Goal: Information Seeking & Learning: Learn about a topic

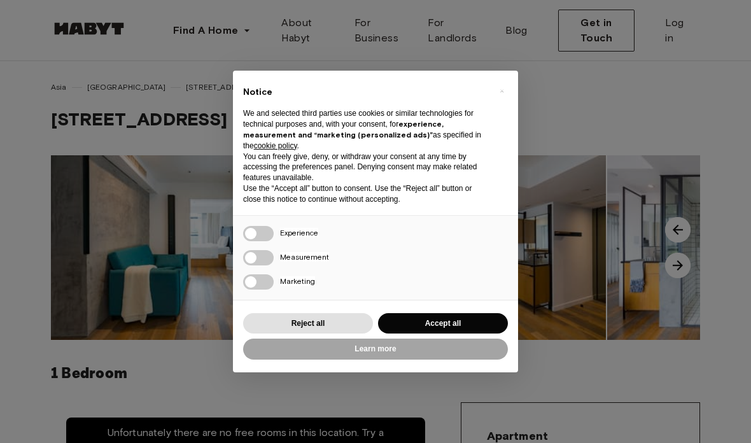
click at [146, 335] on div "× Notice We and selected third parties use cookies or similar technologies for …" at bounding box center [375, 221] width 751 height 443
click at [419, 319] on button "Accept all" at bounding box center [443, 323] width 130 height 21
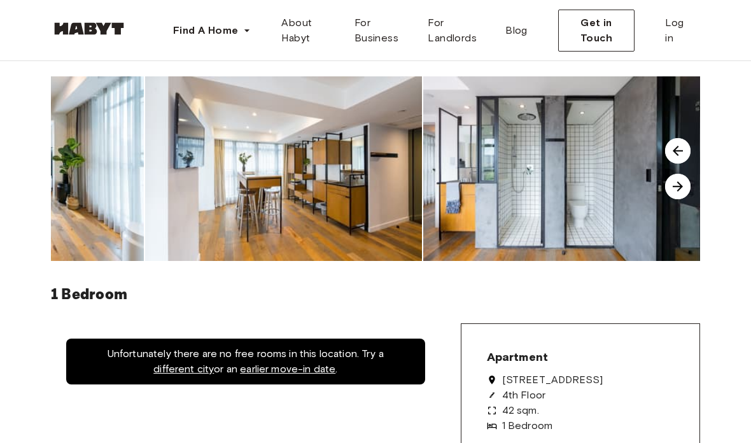
scroll to position [93, 0]
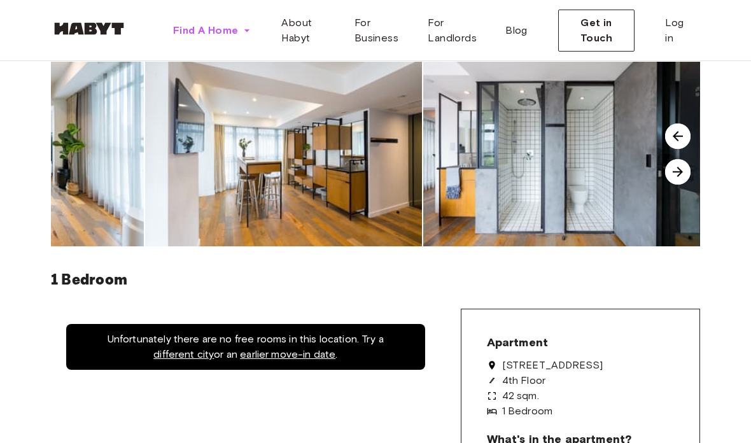
click at [214, 34] on span "Find A Home" at bounding box center [205, 30] width 65 height 15
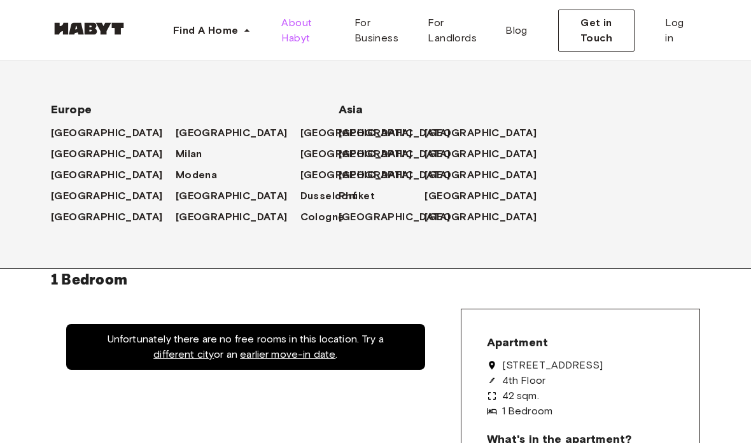
click at [307, 33] on span "About Habyt" at bounding box center [307, 30] width 52 height 31
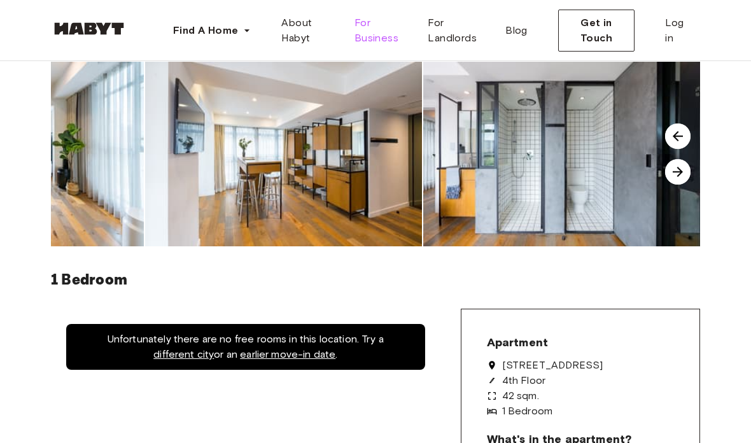
click at [375, 32] on span "For Business" at bounding box center [380, 30] width 53 height 31
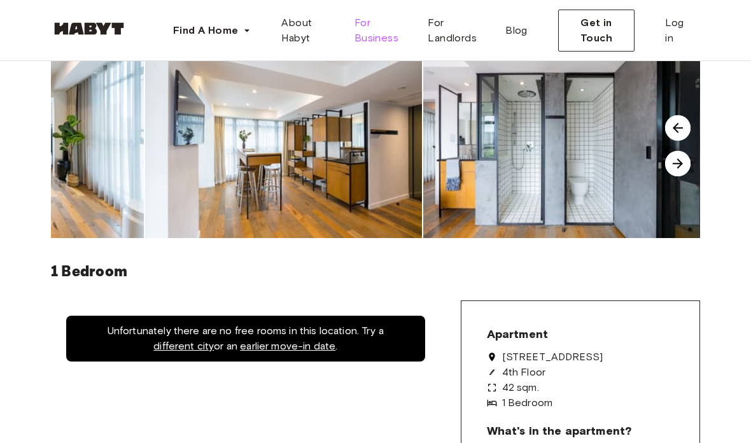
scroll to position [0, 0]
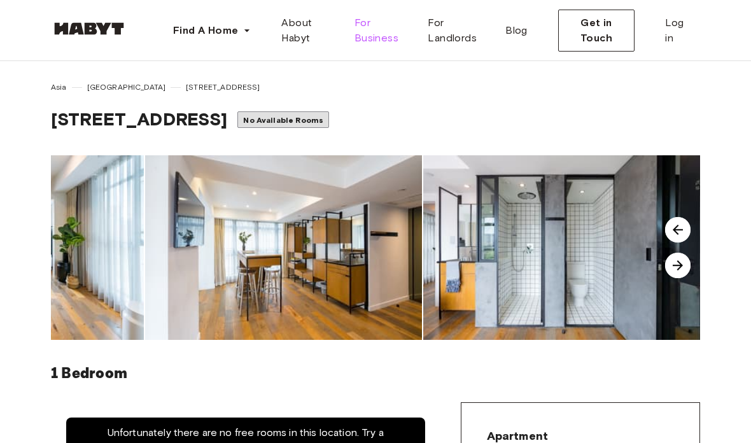
click at [192, 307] on img at bounding box center [283, 247] width 277 height 184
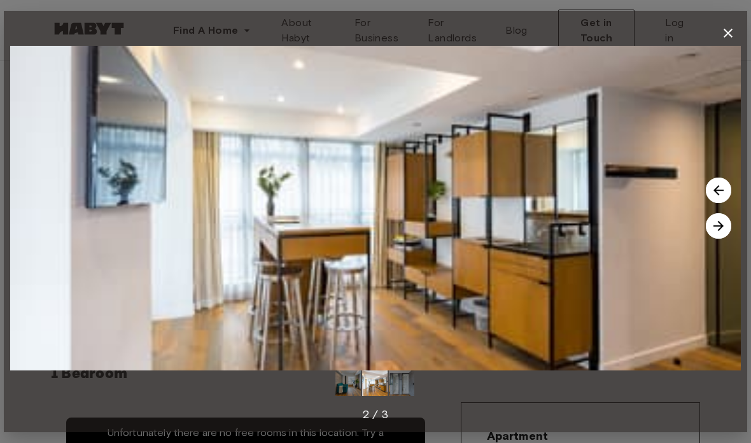
click at [728, 27] on icon "button" at bounding box center [727, 32] width 15 height 15
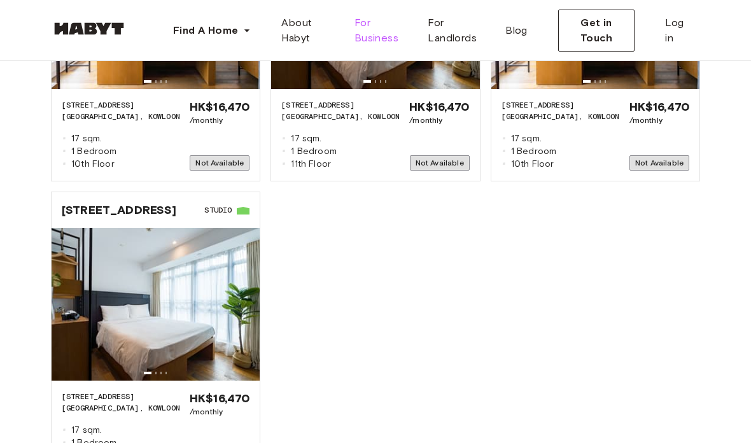
scroll to position [1460, 0]
click at [105, 302] on img at bounding box center [156, 304] width 208 height 153
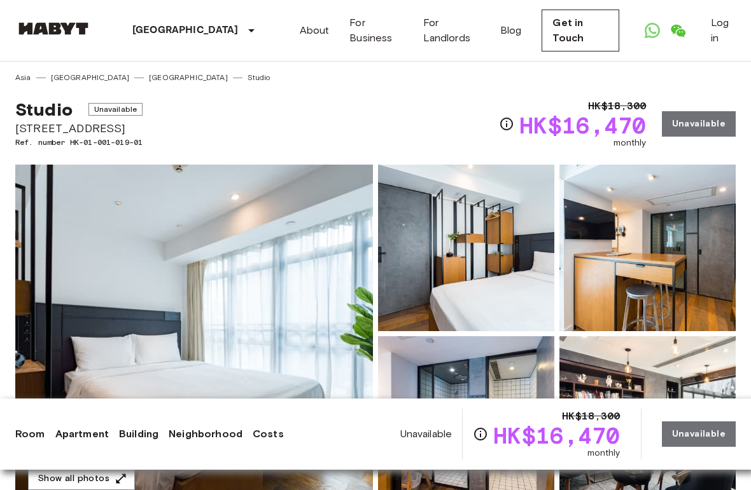
click at [76, 301] on img at bounding box center [193, 334] width 357 height 338
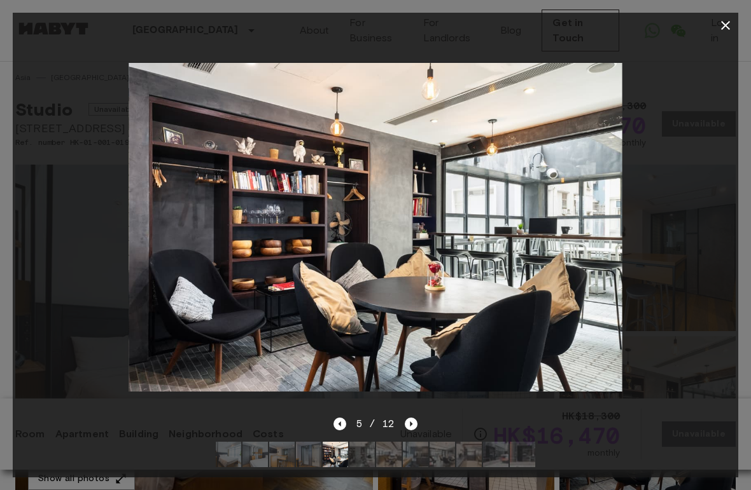
click at [716, 34] on button "button" at bounding box center [724, 25] width 25 height 25
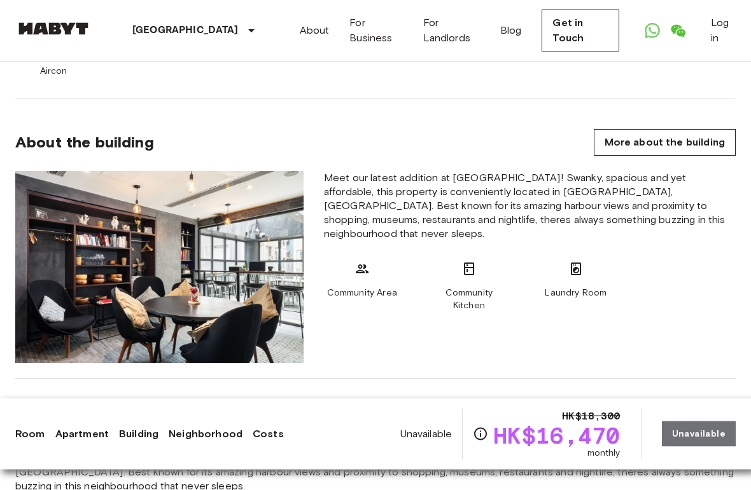
scroll to position [705, 0]
click at [679, 142] on link "More about the building" at bounding box center [664, 142] width 142 height 27
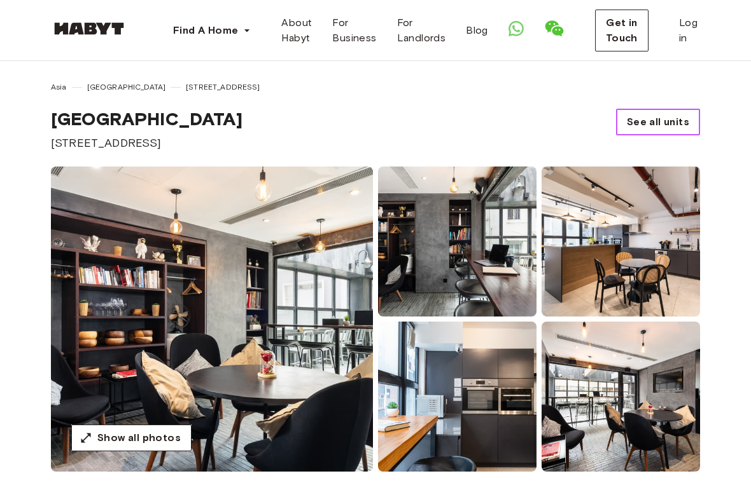
click at [640, 119] on span "See all units" at bounding box center [657, 121] width 62 height 15
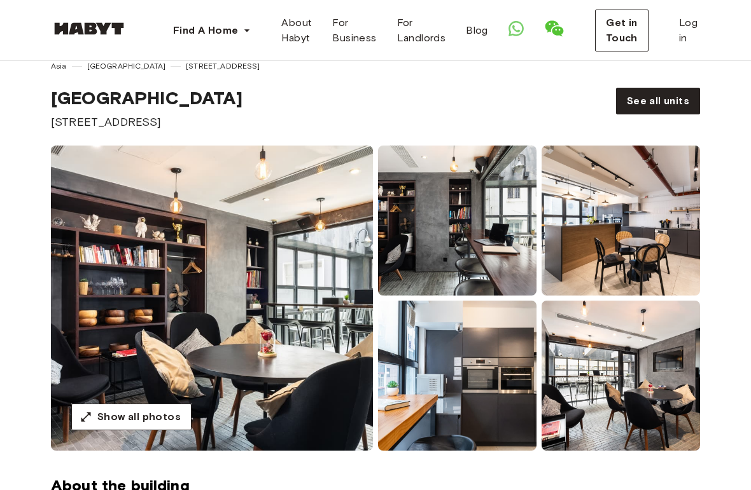
scroll to position [33, 0]
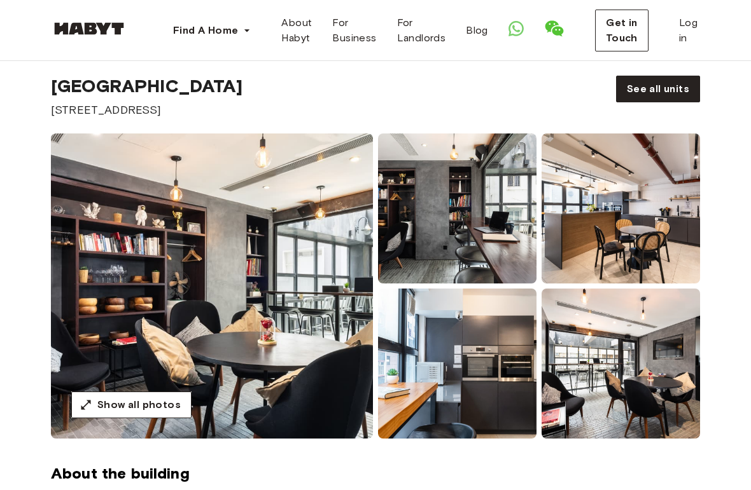
click at [115, 275] on img at bounding box center [212, 286] width 322 height 305
click at [126, 410] on span "Show all photos" at bounding box center [138, 405] width 83 height 15
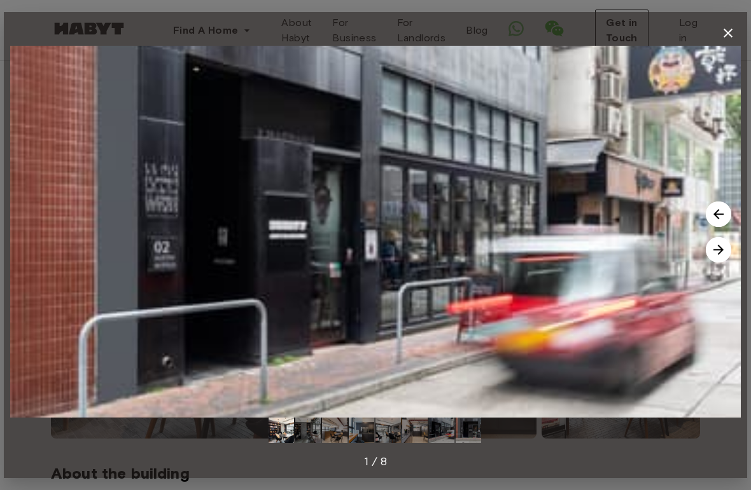
click at [106, 310] on img at bounding box center [375, 232] width 730 height 372
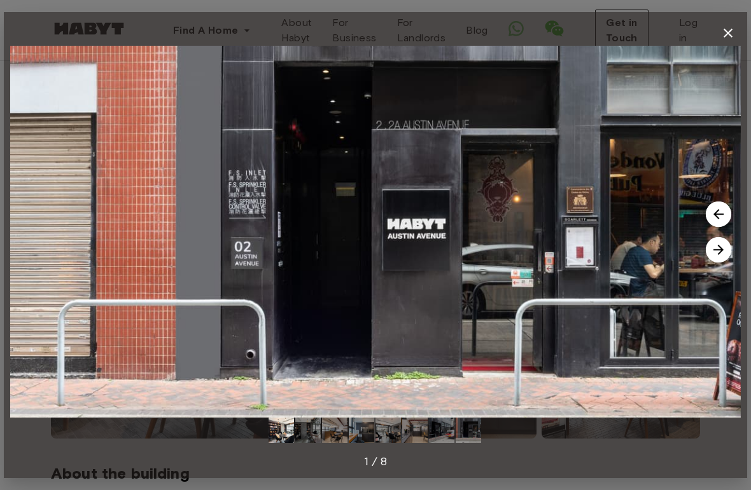
click at [726, 36] on icon "button" at bounding box center [727, 32] width 15 height 15
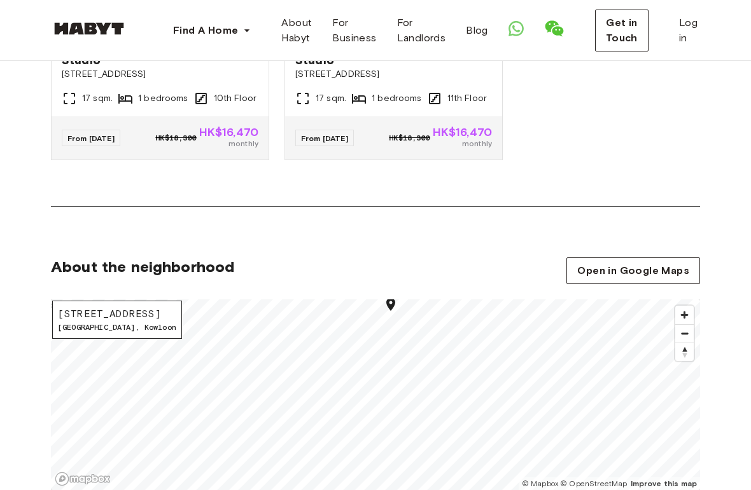
scroll to position [1128, 0]
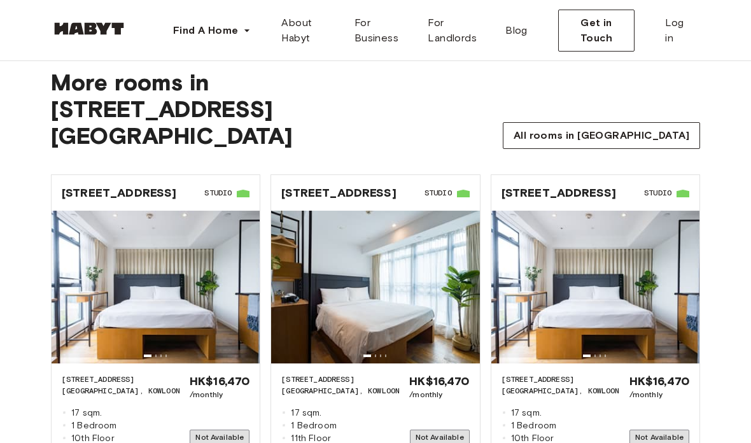
scroll to position [1187, 0]
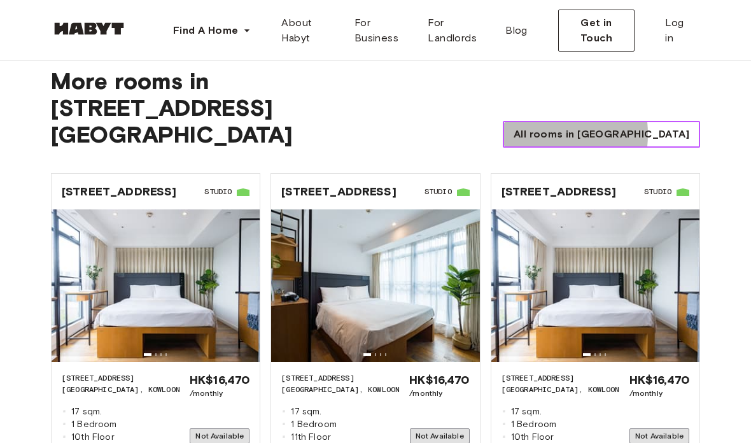
click at [579, 127] on span "All rooms in Hong Kong" at bounding box center [601, 134] width 176 height 15
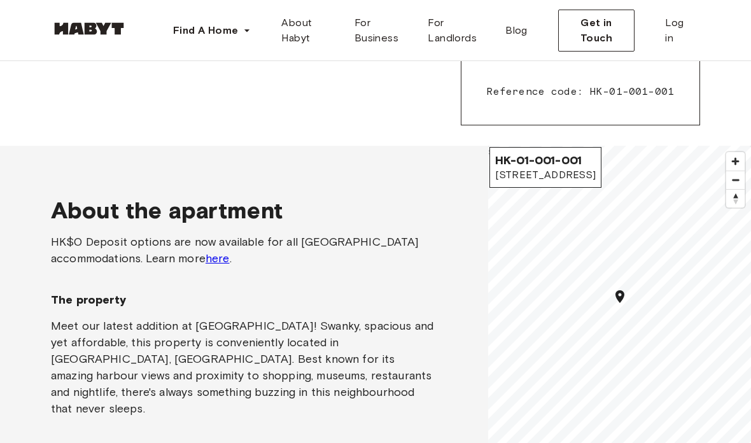
scroll to position [735, 0]
